Goal: Check status: Check status

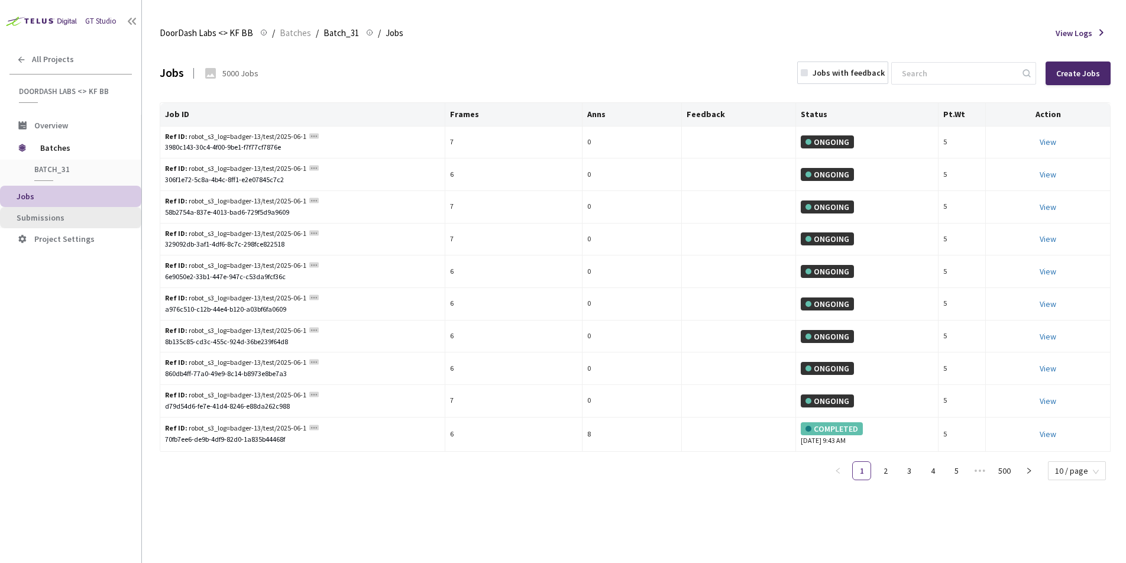
click at [47, 214] on span "Submissions" at bounding box center [41, 217] width 48 height 11
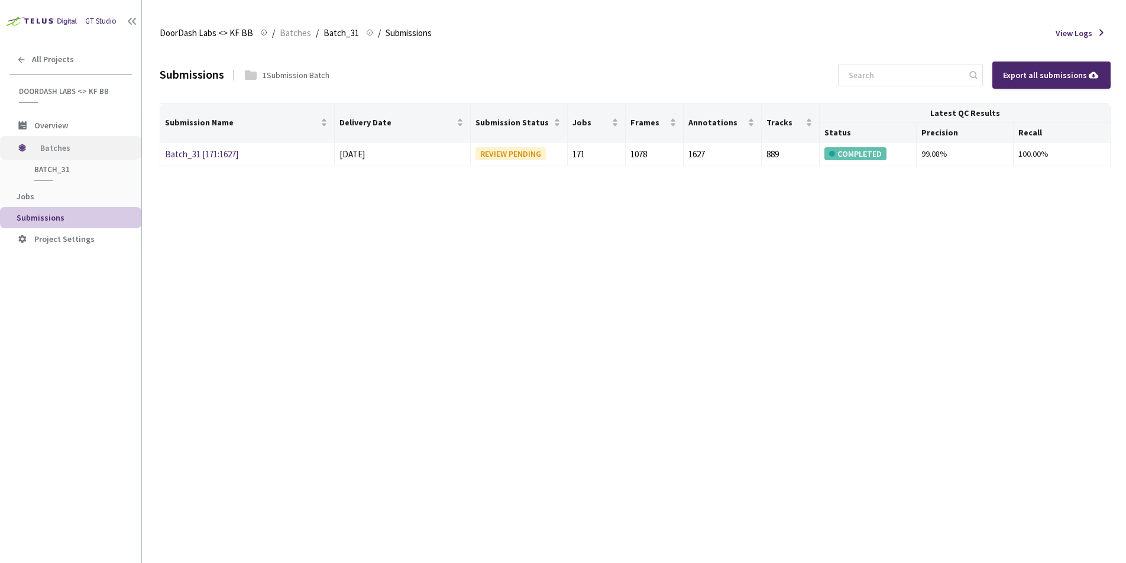
click at [57, 153] on span "Batches" at bounding box center [80, 148] width 81 height 24
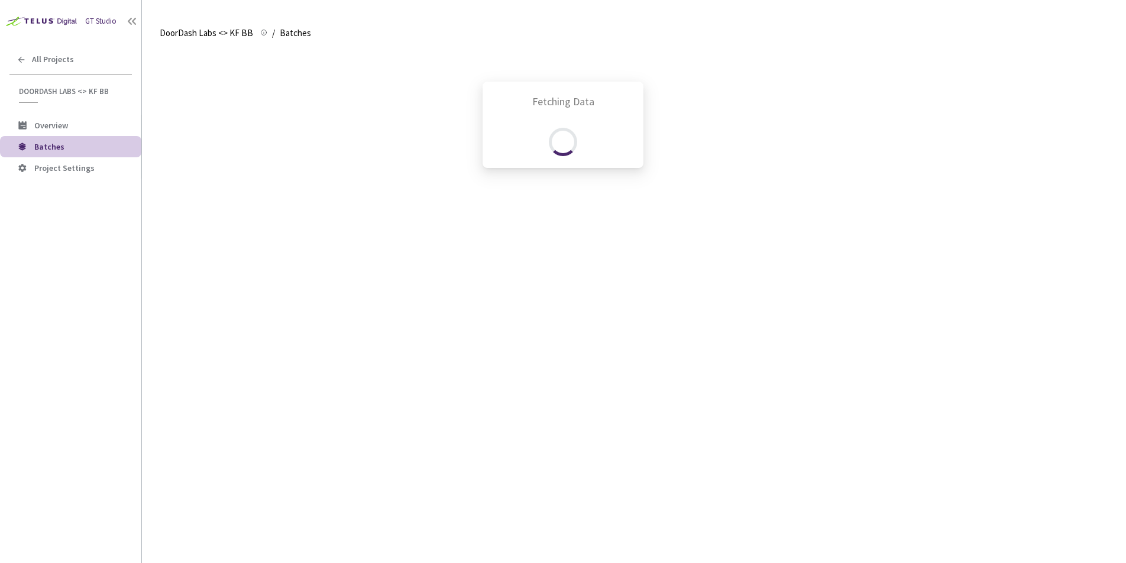
scroll to position [344, 0]
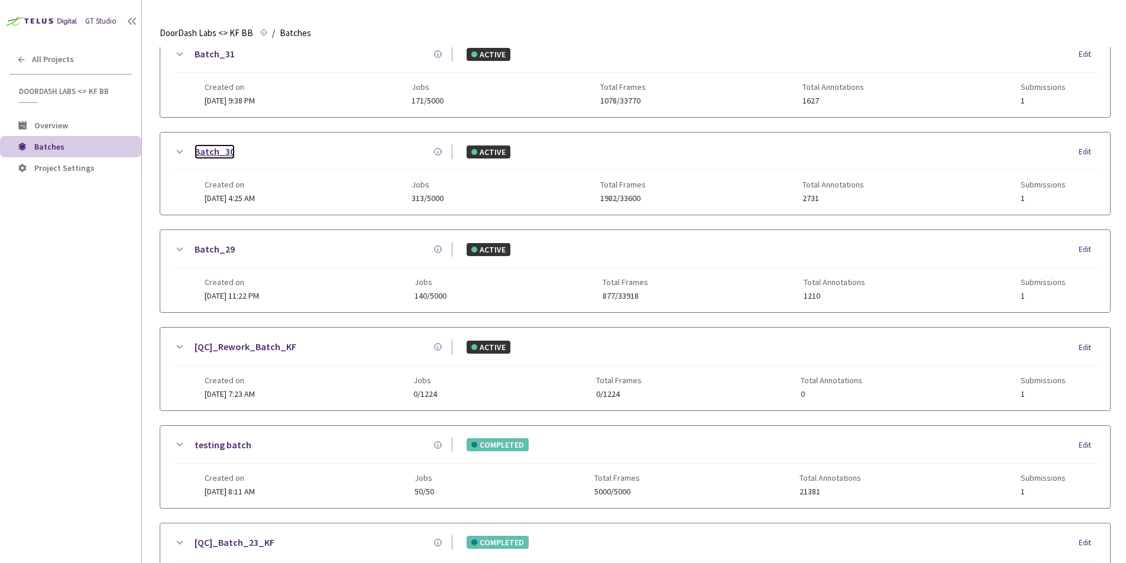
click at [225, 152] on link "Batch_30" at bounding box center [215, 151] width 40 height 15
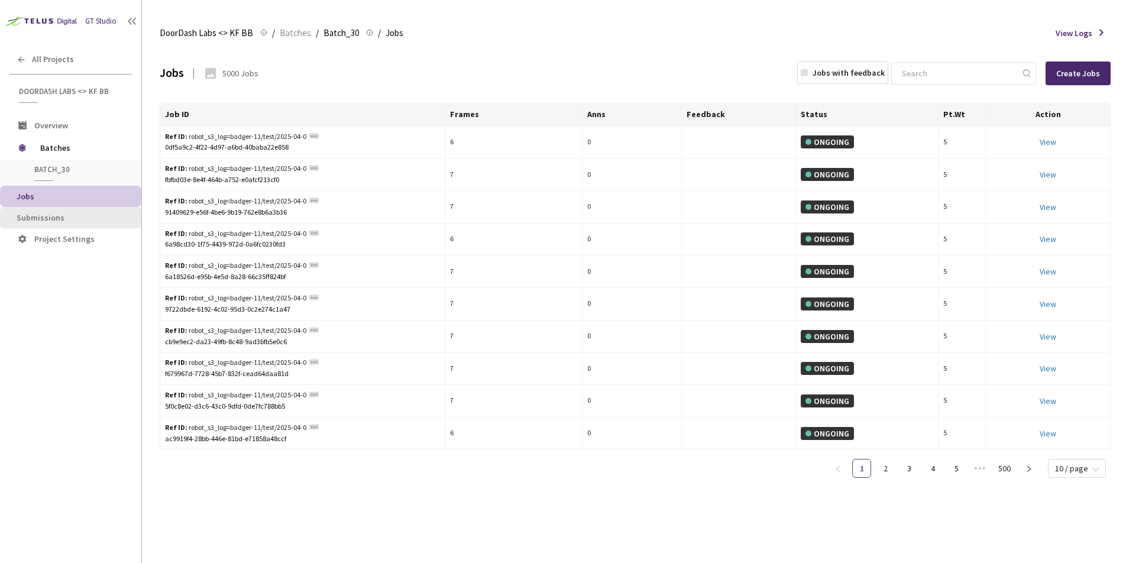
click at [70, 213] on span "Submissions" at bounding box center [74, 218] width 115 height 10
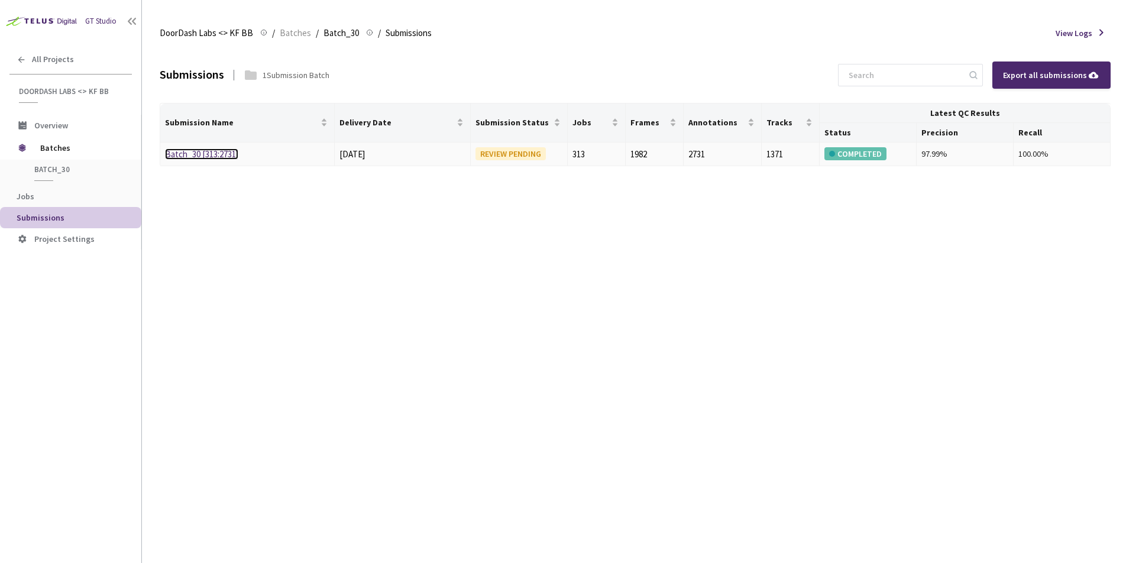
click at [228, 157] on link "Batch_30 [313:2731]" at bounding box center [201, 153] width 73 height 11
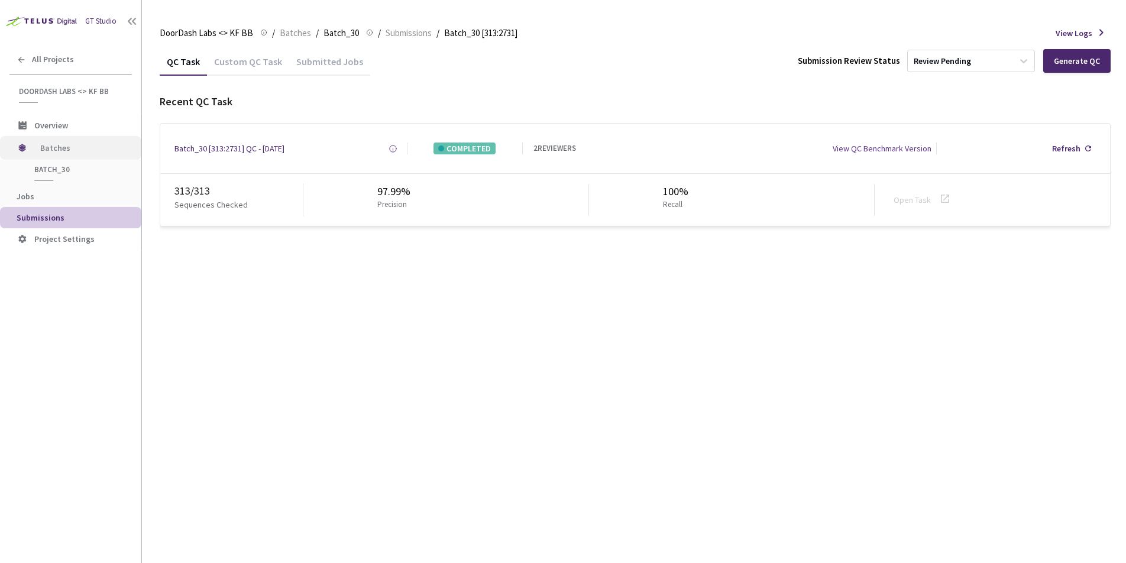
click at [47, 150] on span "Batches" at bounding box center [80, 148] width 81 height 24
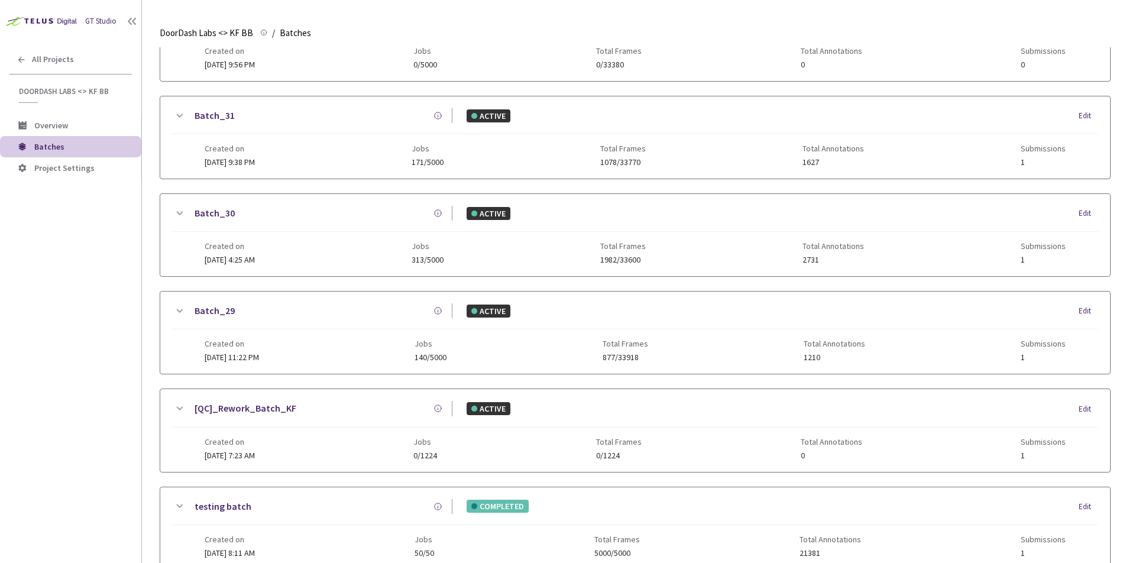
scroll to position [273, 0]
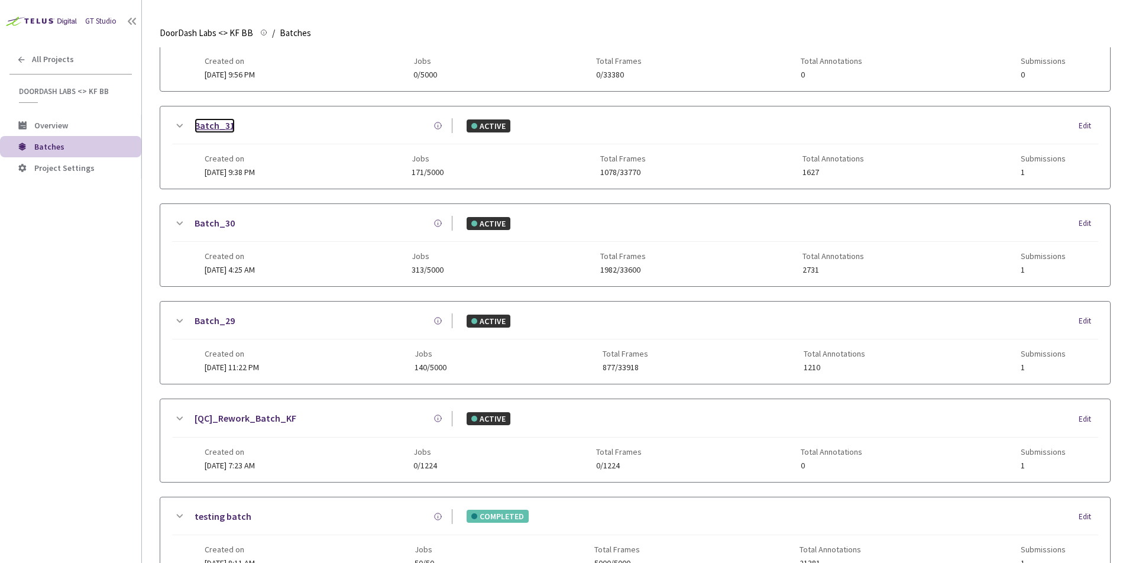
click at [215, 128] on link "Batch_31" at bounding box center [215, 125] width 40 height 15
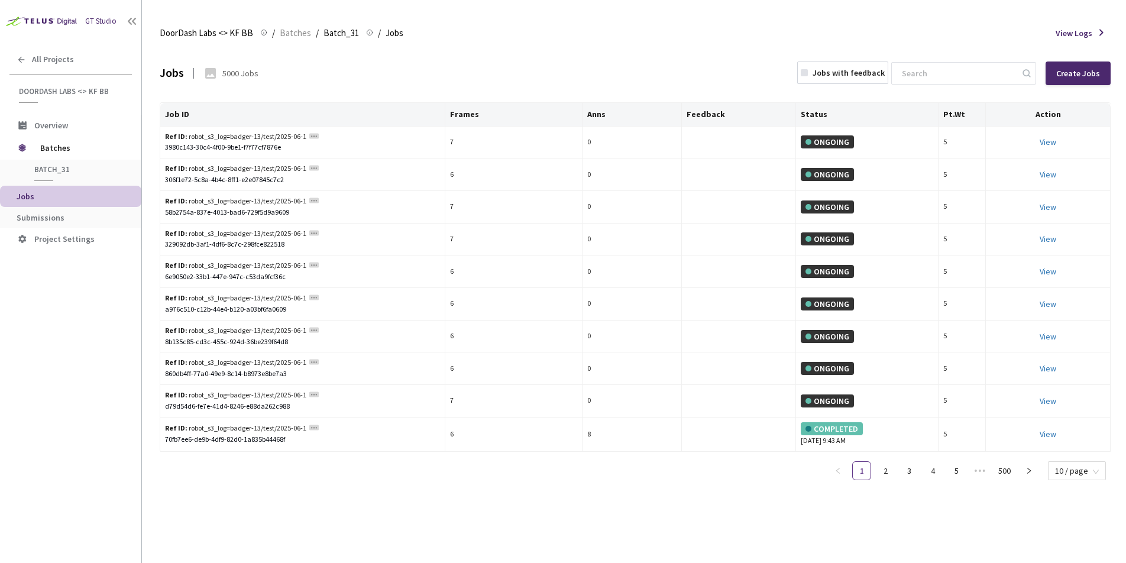
click at [50, 216] on span "Submissions" at bounding box center [41, 217] width 48 height 11
